Goal: Task Accomplishment & Management: Manage account settings

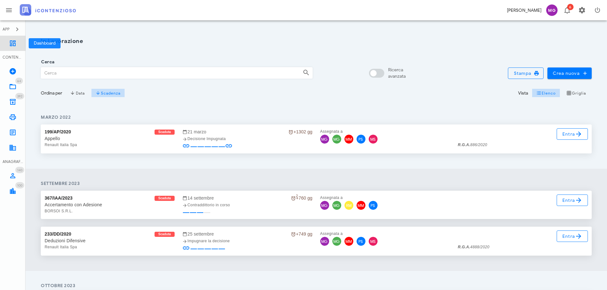
click at [17, 41] on link "Dashboard" at bounding box center [12, 43] width 25 height 15
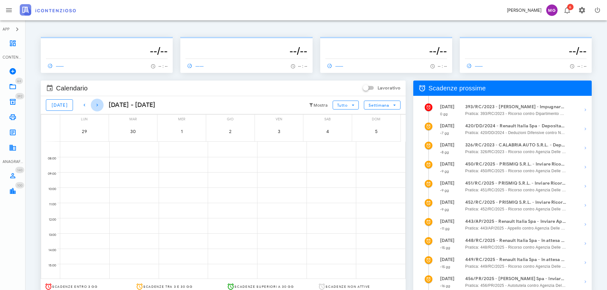
click at [94, 107] on icon "button" at bounding box center [97, 105] width 8 height 8
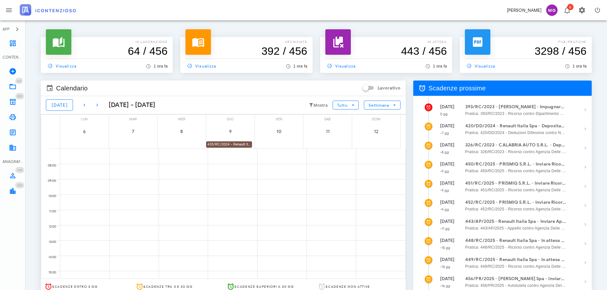
drag, startPoint x: 129, startPoint y: 104, endPoint x: 117, endPoint y: 106, distance: 12.9
click at [129, 104] on div "6 ottobre 2025 - 12 ottobre 2025" at bounding box center [130, 105] width 52 height 10
click at [94, 105] on icon "button" at bounding box center [97, 105] width 8 height 8
click at [74, 145] on div "393/RC/2023 - Alberto Pizzicannella - Impugnare la Decisione del Giudice (Parz.…" at bounding box center [83, 144] width 46 height 6
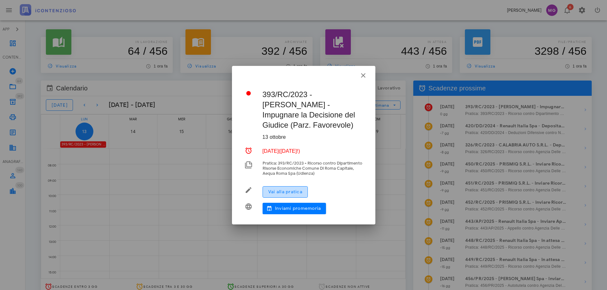
click at [286, 193] on span "Vai alla pratica" at bounding box center [285, 191] width 34 height 5
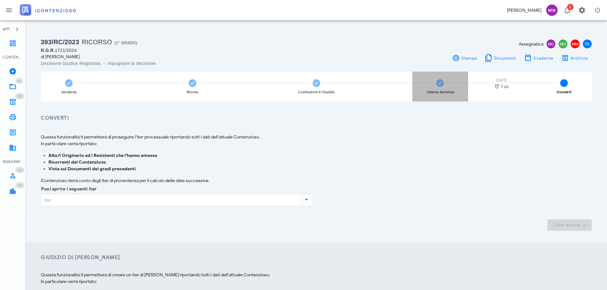
click at [443, 85] on icon at bounding box center [440, 83] width 6 height 6
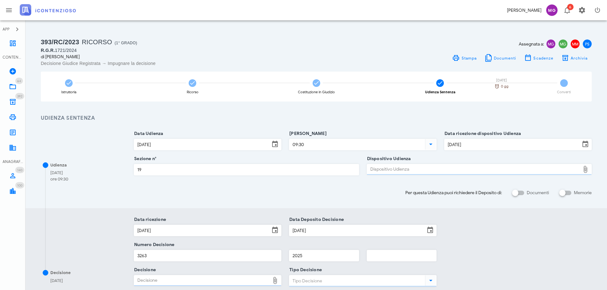
type input "Sentenza"
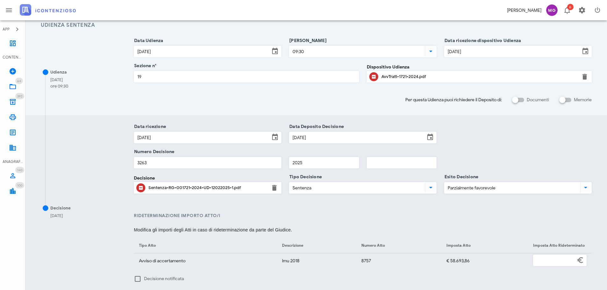
scroll to position [96, 0]
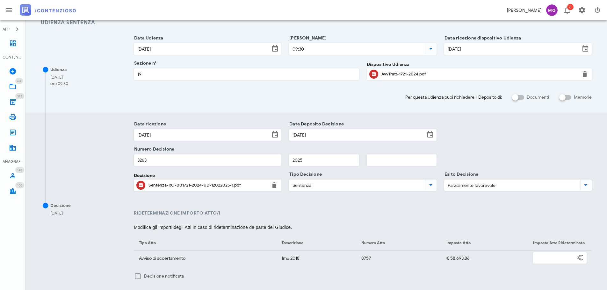
click at [189, 186] on div "Sentenza-RG-001721-2024-UD-12022025-1.pdf" at bounding box center [207, 185] width 118 height 5
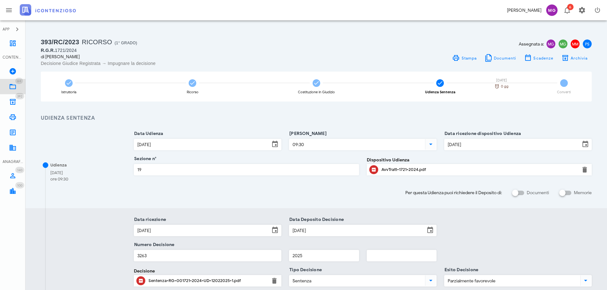
click at [16, 82] on span "64" at bounding box center [19, 81] width 8 height 6
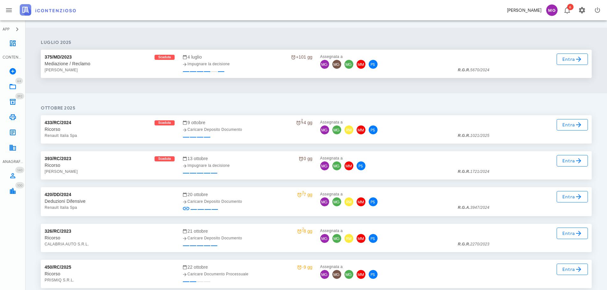
scroll to position [924, 0]
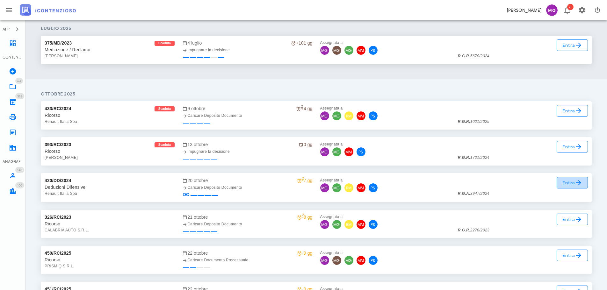
click at [567, 183] on span "Entra" at bounding box center [572, 183] width 21 height 8
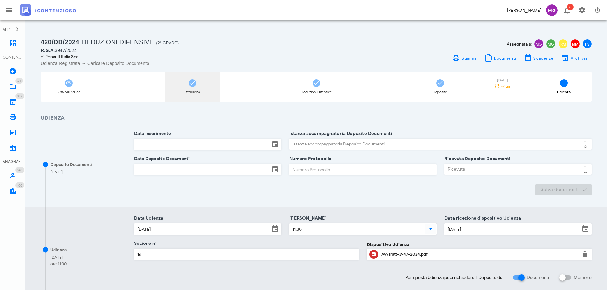
click at [198, 85] on div "Istruttoria" at bounding box center [193, 87] width 56 height 30
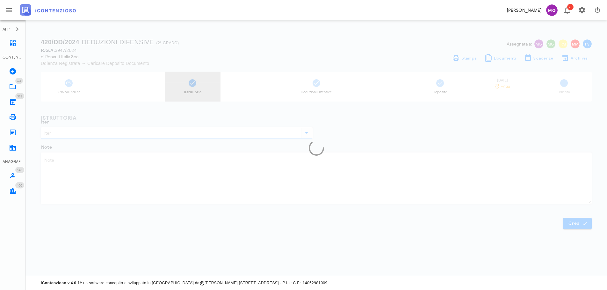
type input "Deduzioni Difensive"
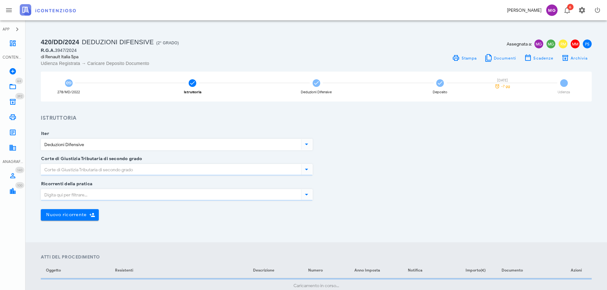
type input "Sentenza"
type input "Roma"
type input "Favorevole"
type input "Lazio - Roma"
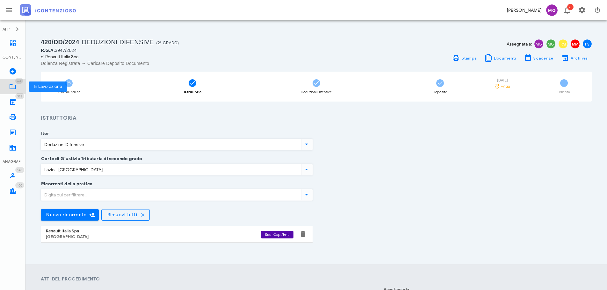
drag, startPoint x: 10, startPoint y: 83, endPoint x: 15, endPoint y: 85, distance: 5.4
click at [10, 83] on link "64 In Lavorazione 64" at bounding box center [12, 86] width 25 height 15
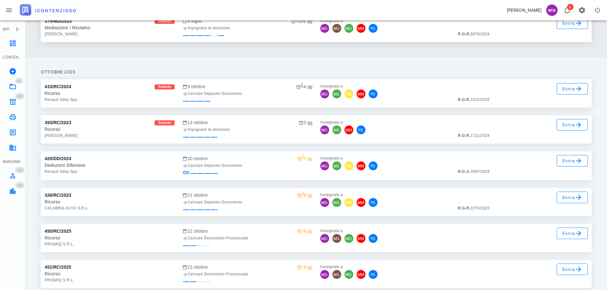
scroll to position [956, 0]
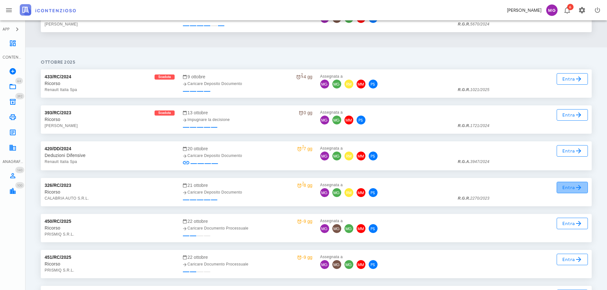
click at [576, 190] on icon at bounding box center [579, 188] width 8 height 8
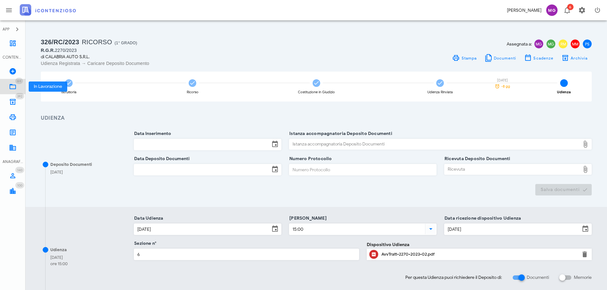
click at [12, 84] on icon at bounding box center [13, 87] width 8 height 8
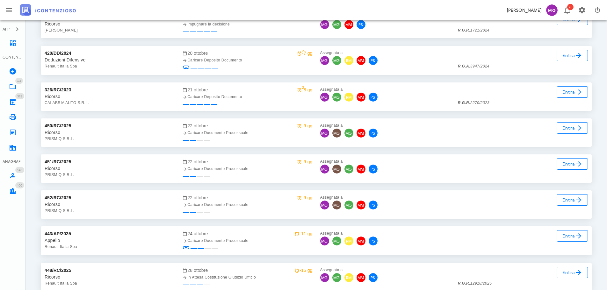
scroll to position [1083, 0]
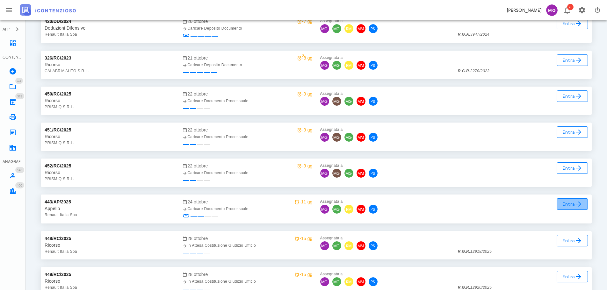
click at [574, 202] on span "Entra" at bounding box center [572, 204] width 21 height 8
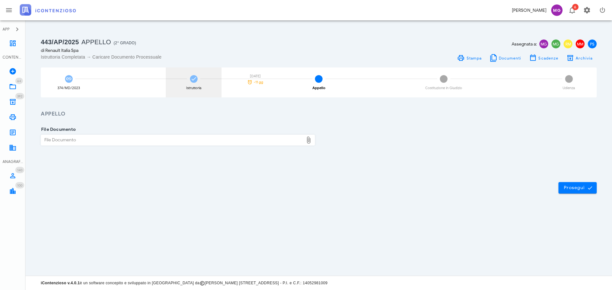
click at [188, 86] on div "Istruttoria" at bounding box center [193, 88] width 15 height 4
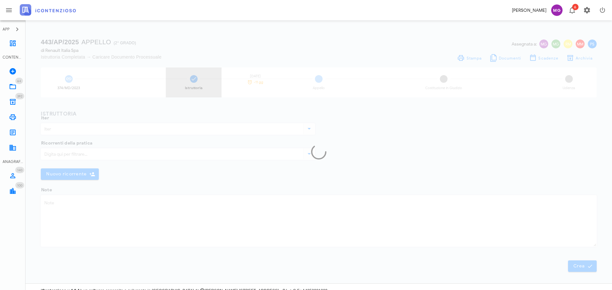
type input "Appello"
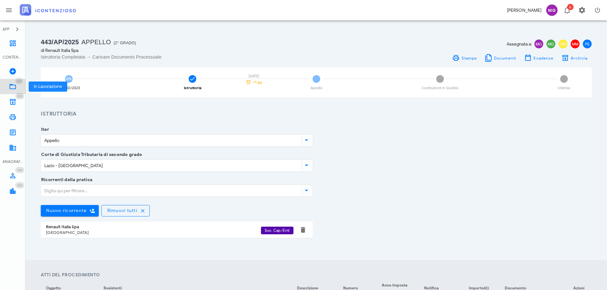
click at [15, 90] on icon at bounding box center [13, 87] width 8 height 8
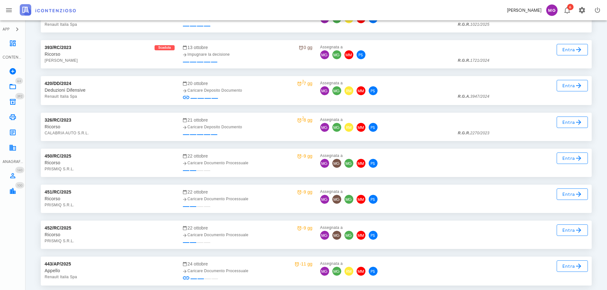
scroll to position [1019, 0]
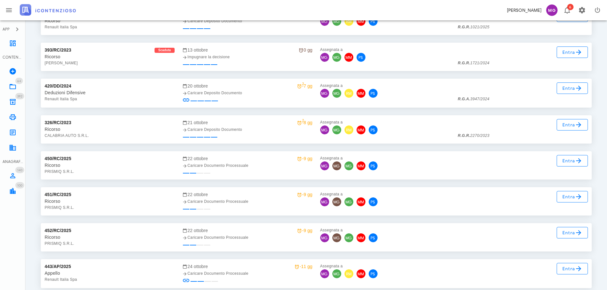
click at [274, 148] on div "450/RC/2025 Ricorso PRISMIQ S.R.L. [DATE] -9 gg Caricare Documento Processuale …" at bounding box center [316, 166] width 559 height 36
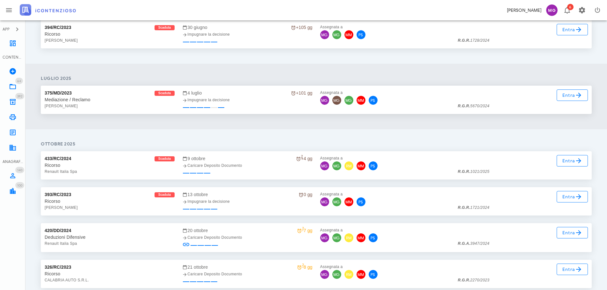
scroll to position [859, 0]
